Goal: Information Seeking & Learning: Learn about a topic

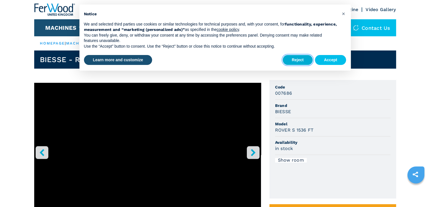
click at [301, 59] on button "Reject" at bounding box center [298, 60] width 30 height 10
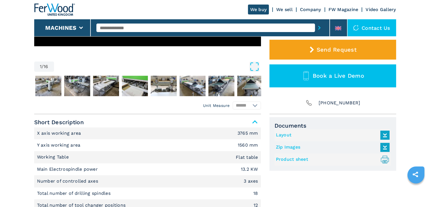
scroll to position [170, 0]
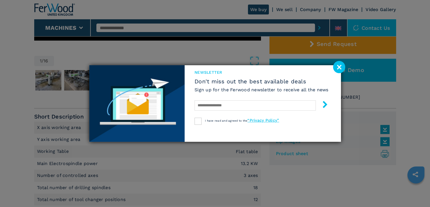
click at [340, 70] on image at bounding box center [339, 67] width 12 height 12
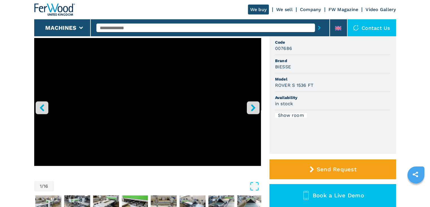
scroll to position [18, 0]
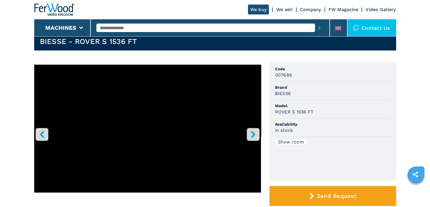
click at [253, 130] on button "right-button" at bounding box center [253, 134] width 13 height 13
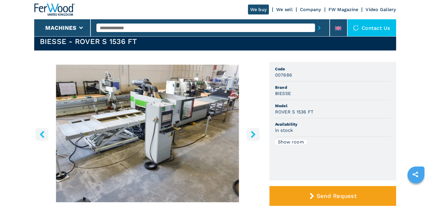
click at [253, 130] on button "right-button" at bounding box center [253, 134] width 13 height 13
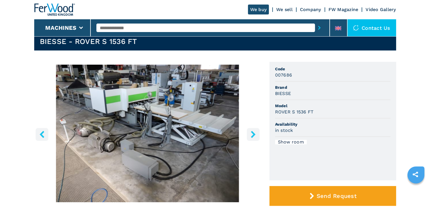
click at [253, 130] on button "right-button" at bounding box center [253, 134] width 13 height 13
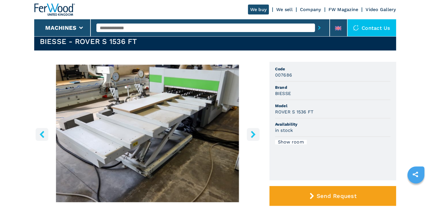
click at [253, 130] on button "right-button" at bounding box center [253, 134] width 13 height 13
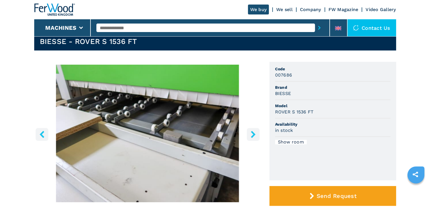
click at [253, 130] on button "right-button" at bounding box center [253, 134] width 13 height 13
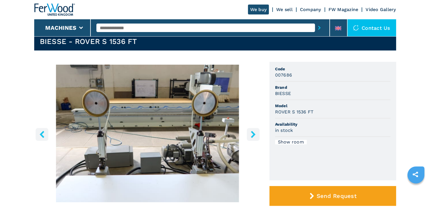
click at [253, 130] on button "right-button" at bounding box center [253, 134] width 13 height 13
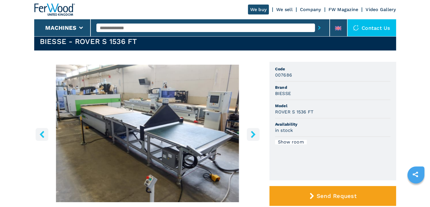
click at [253, 130] on button "right-button" at bounding box center [253, 134] width 13 height 13
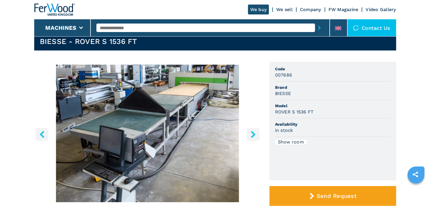
click at [253, 130] on button "right-button" at bounding box center [253, 134] width 13 height 13
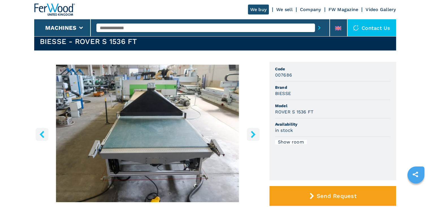
click at [253, 130] on button "right-button" at bounding box center [253, 134] width 13 height 13
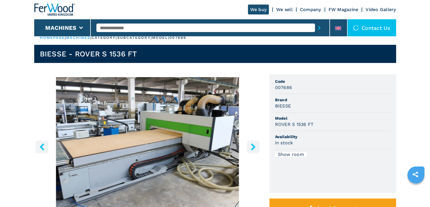
scroll to position [0, 0]
